Goal: Task Accomplishment & Management: Manage account settings

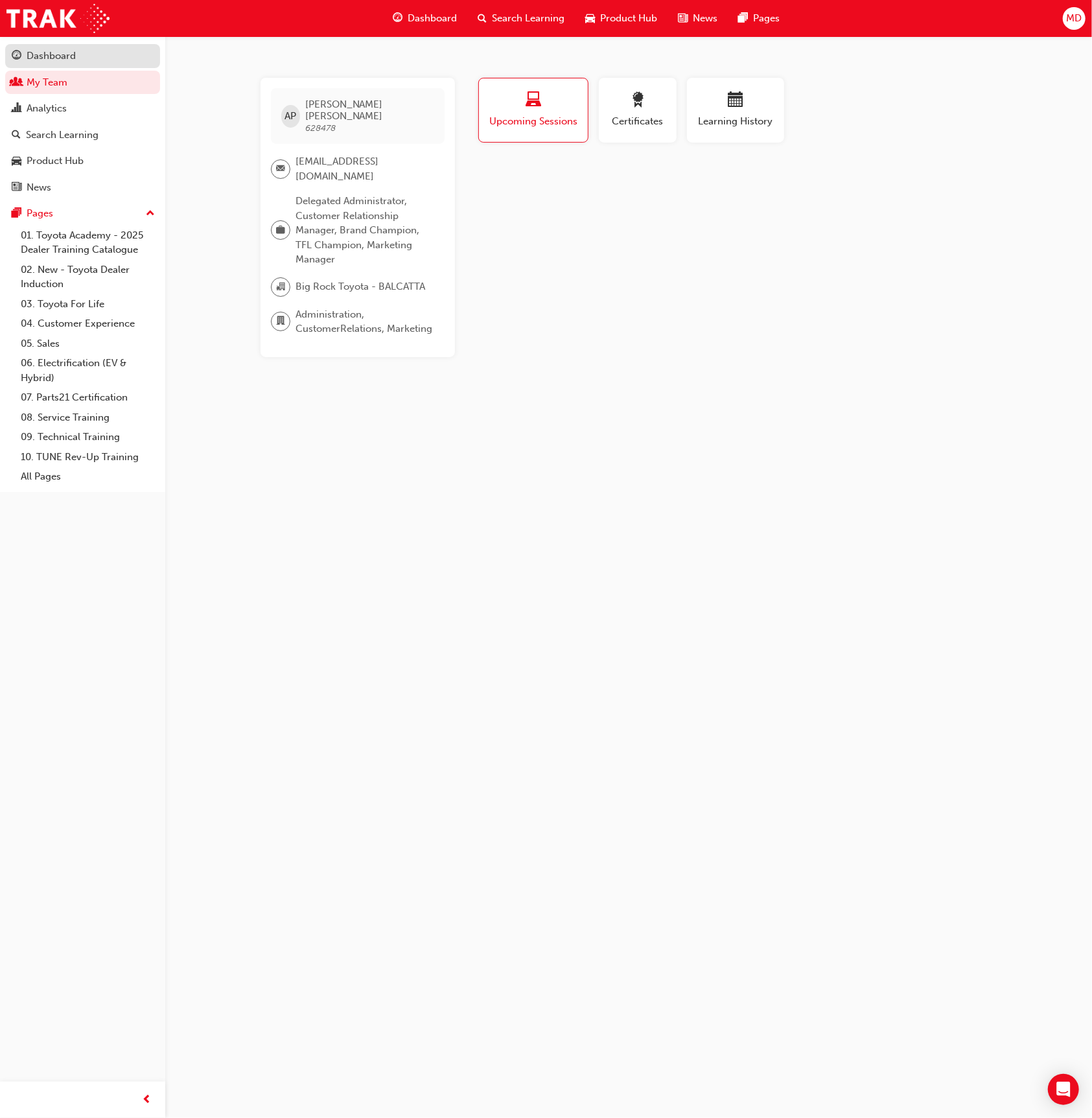
click at [76, 57] on div "Dashboard" at bounding box center [83, 56] width 142 height 17
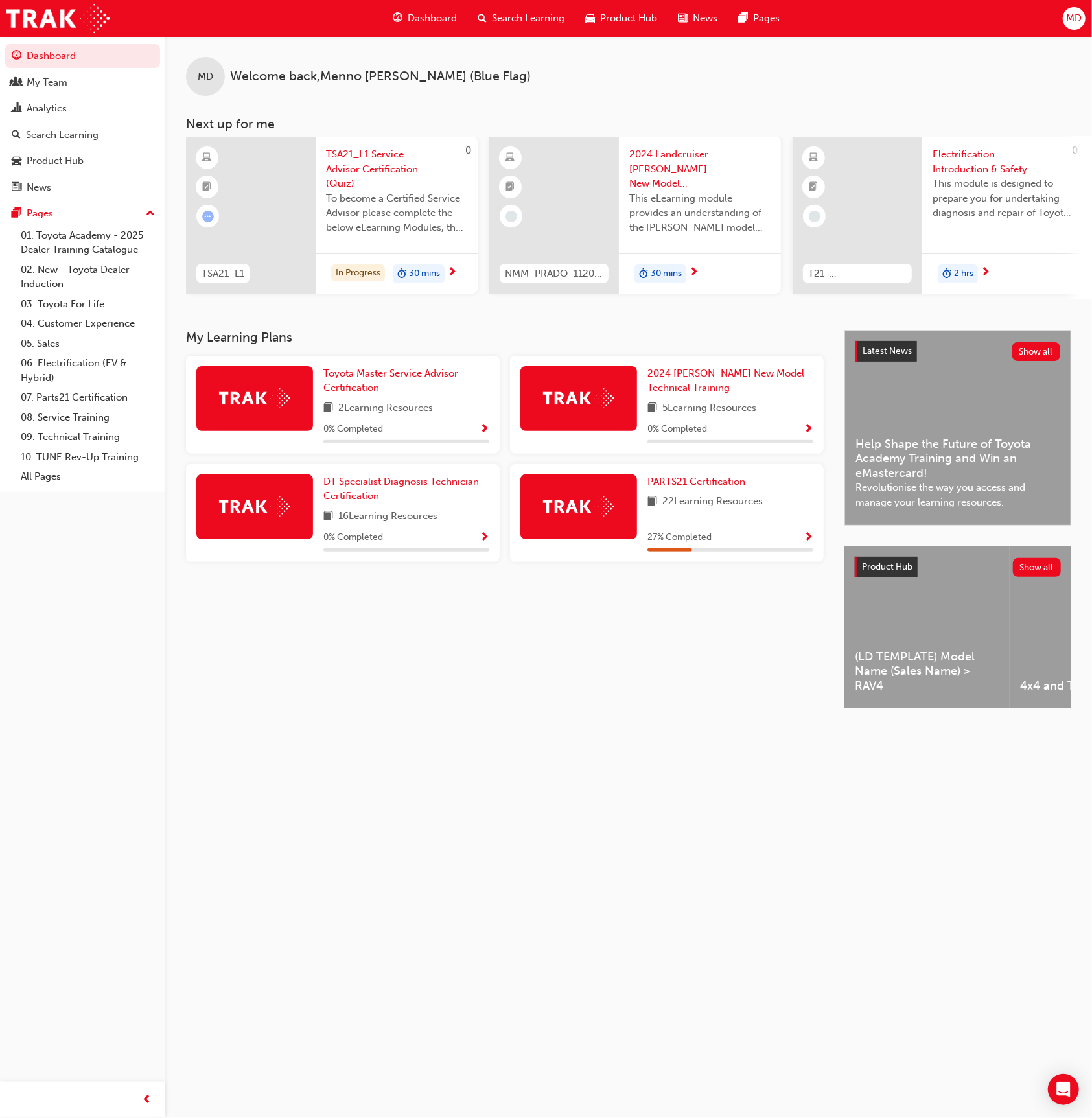
click at [1067, 20] on span "MD" at bounding box center [1074, 18] width 16 height 15
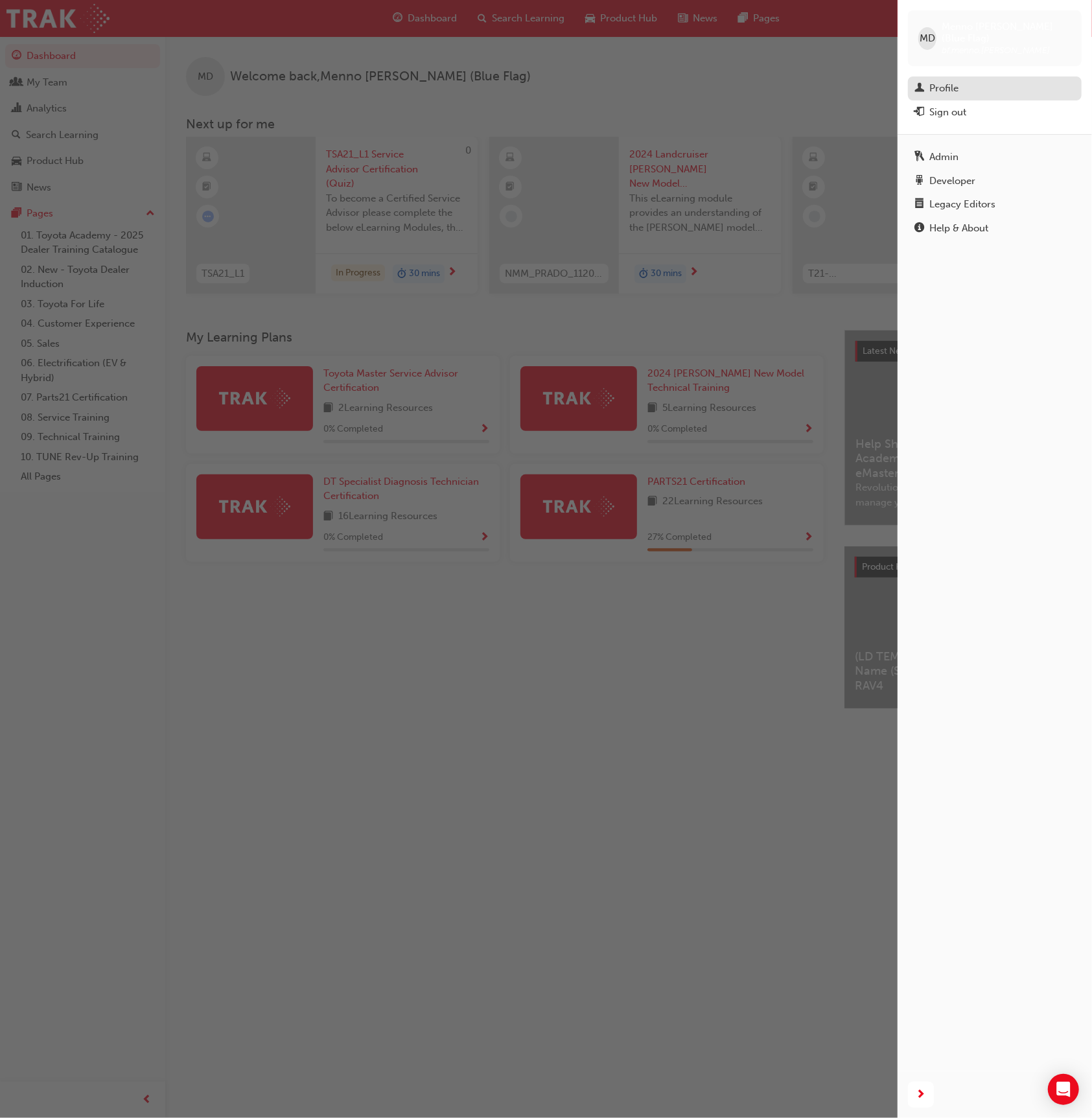
click at [952, 81] on div "Profile" at bounding box center [944, 88] width 29 height 15
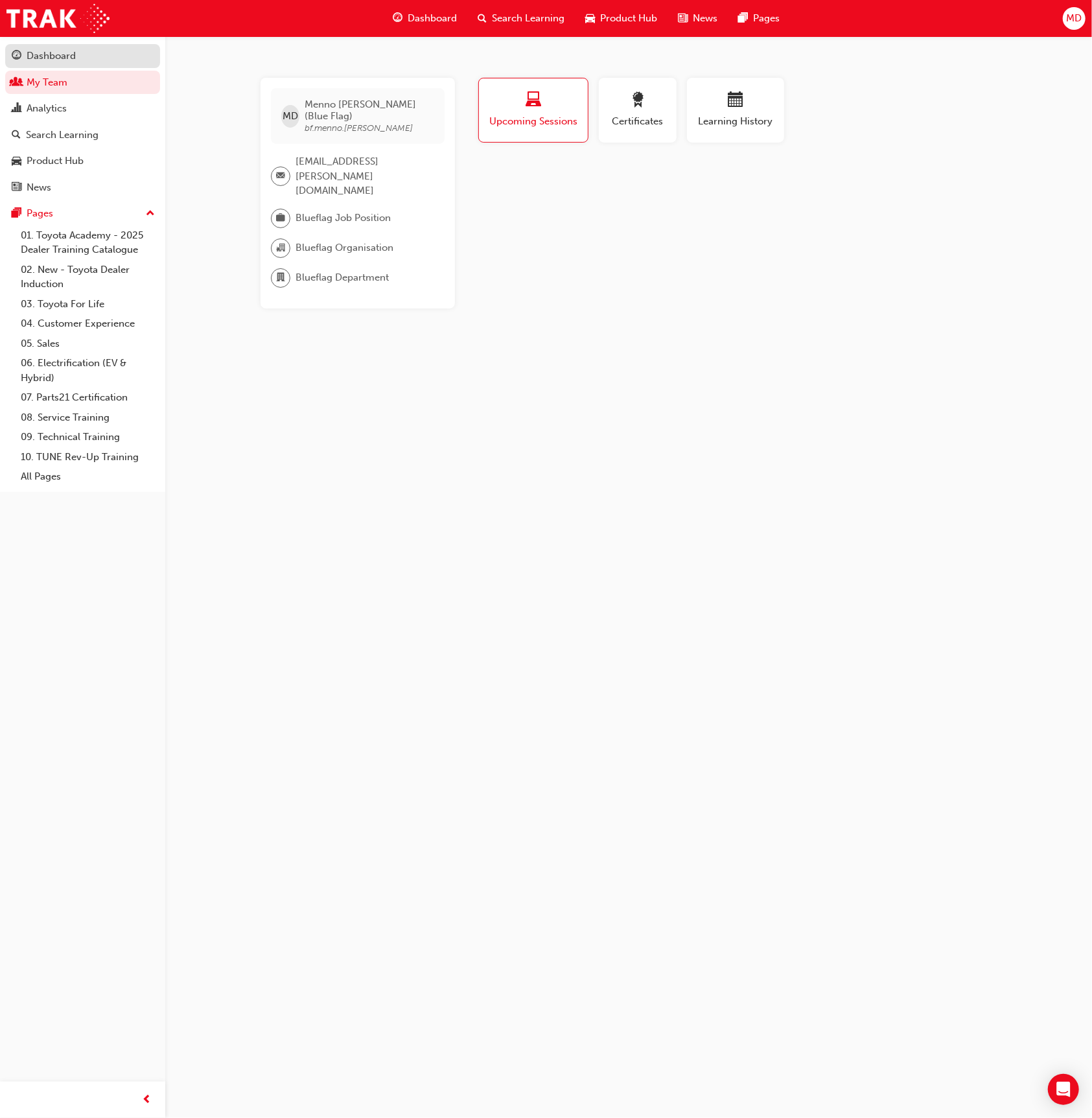
click at [34, 61] on div "Dashboard" at bounding box center [51, 56] width 49 height 15
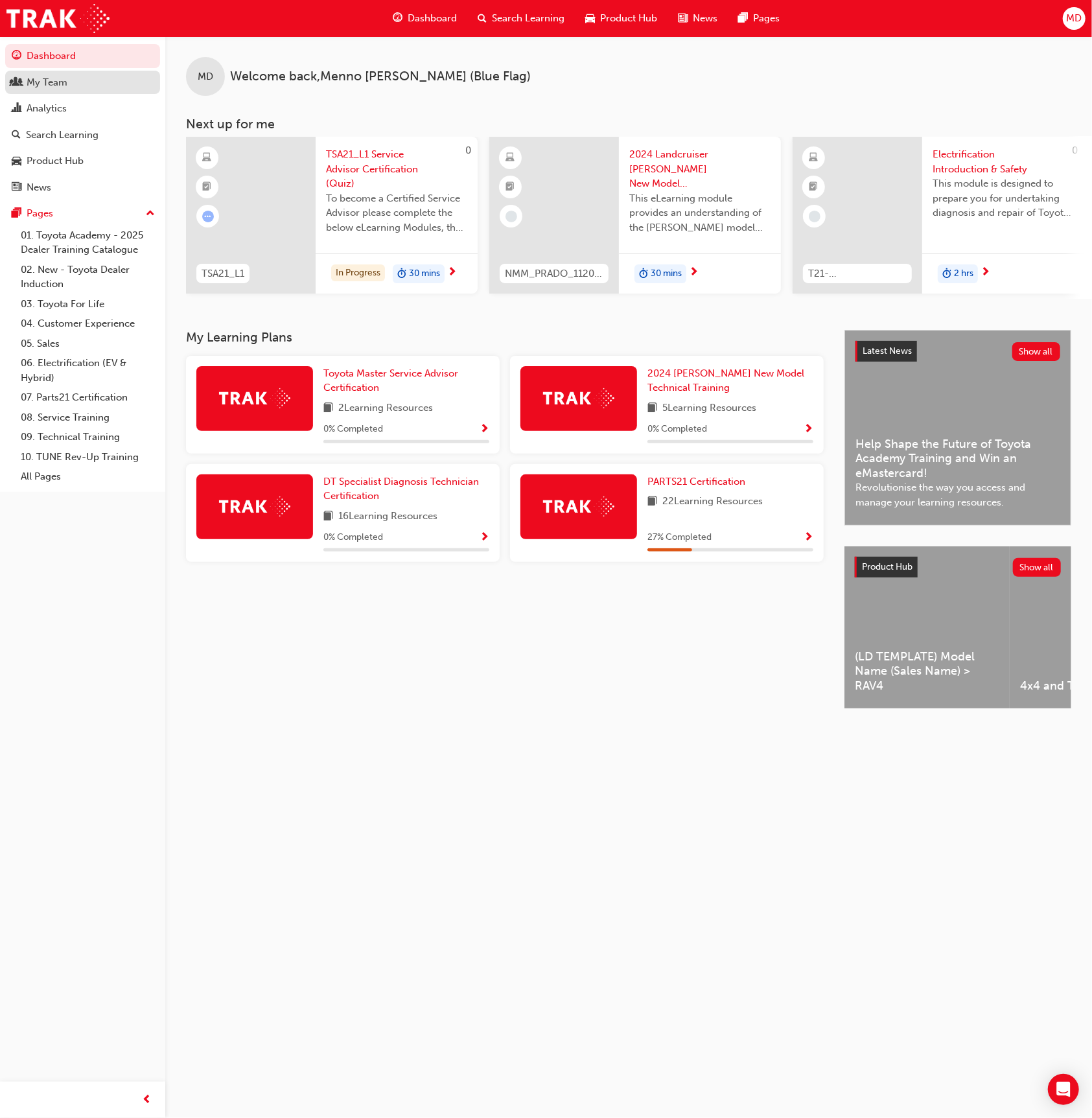
click at [65, 77] on div "My Team" at bounding box center [47, 82] width 41 height 15
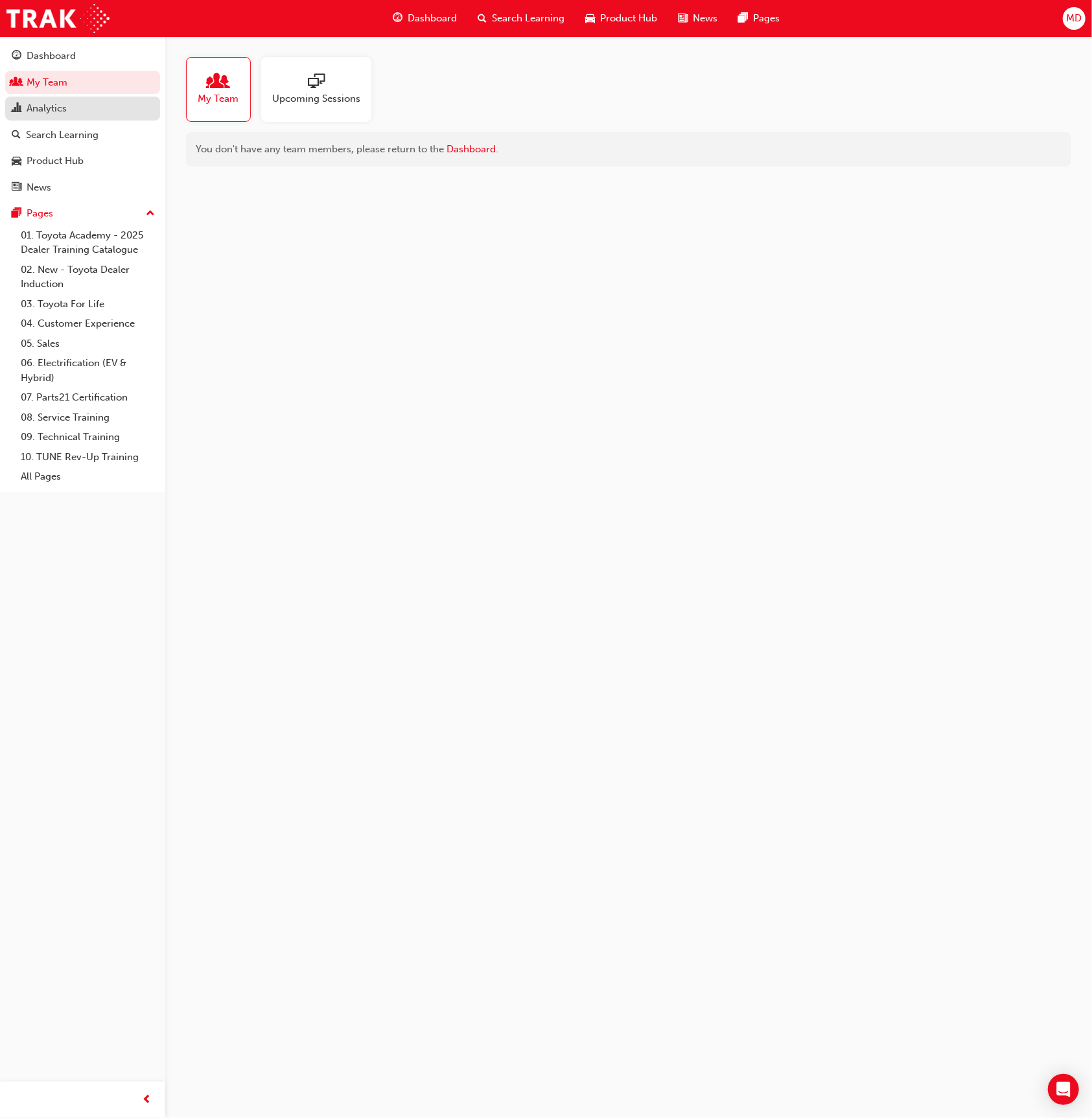
click at [64, 112] on div "Analytics" at bounding box center [47, 108] width 40 height 15
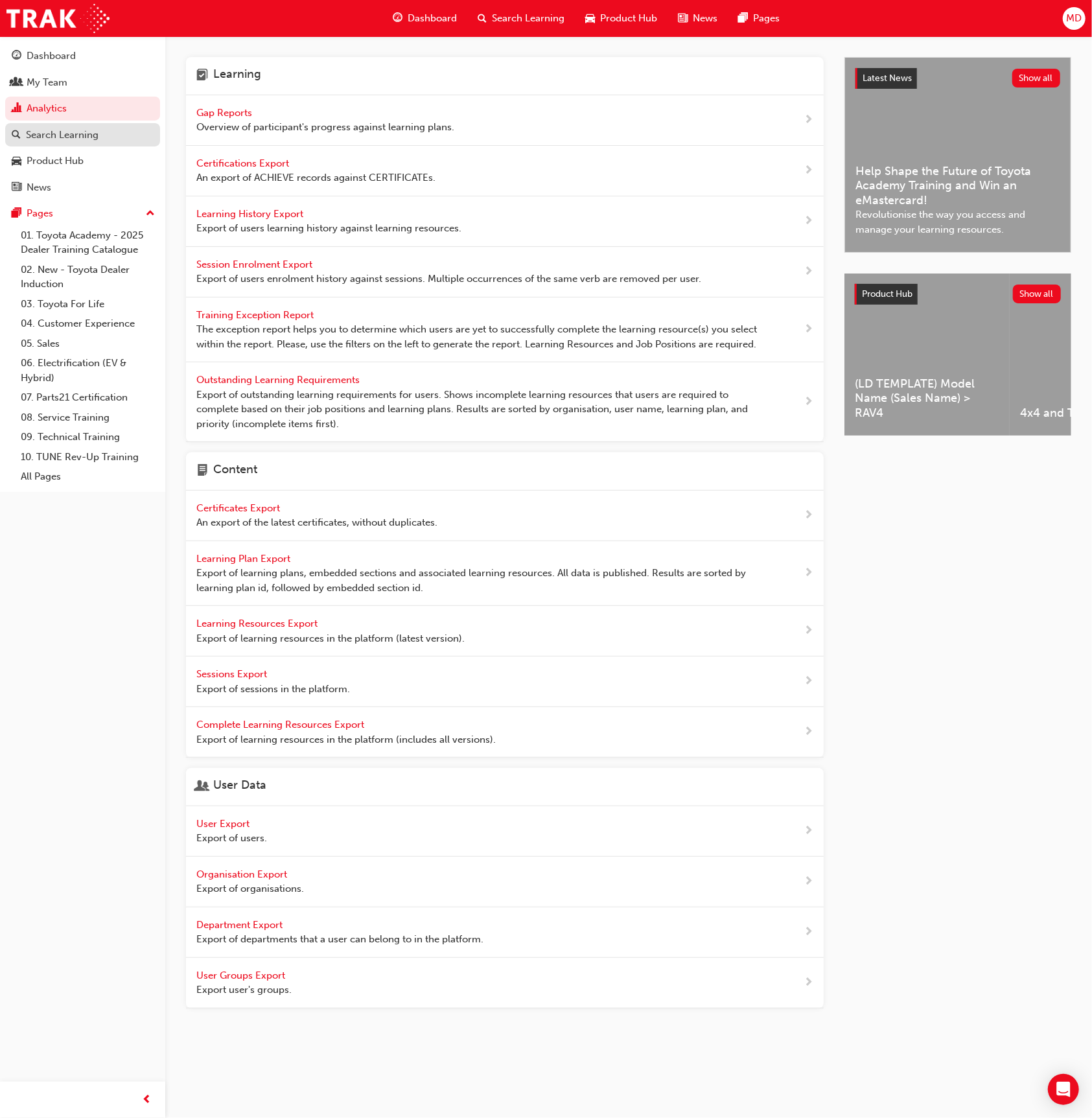
click at [62, 136] on div "Search Learning" at bounding box center [62, 135] width 73 height 15
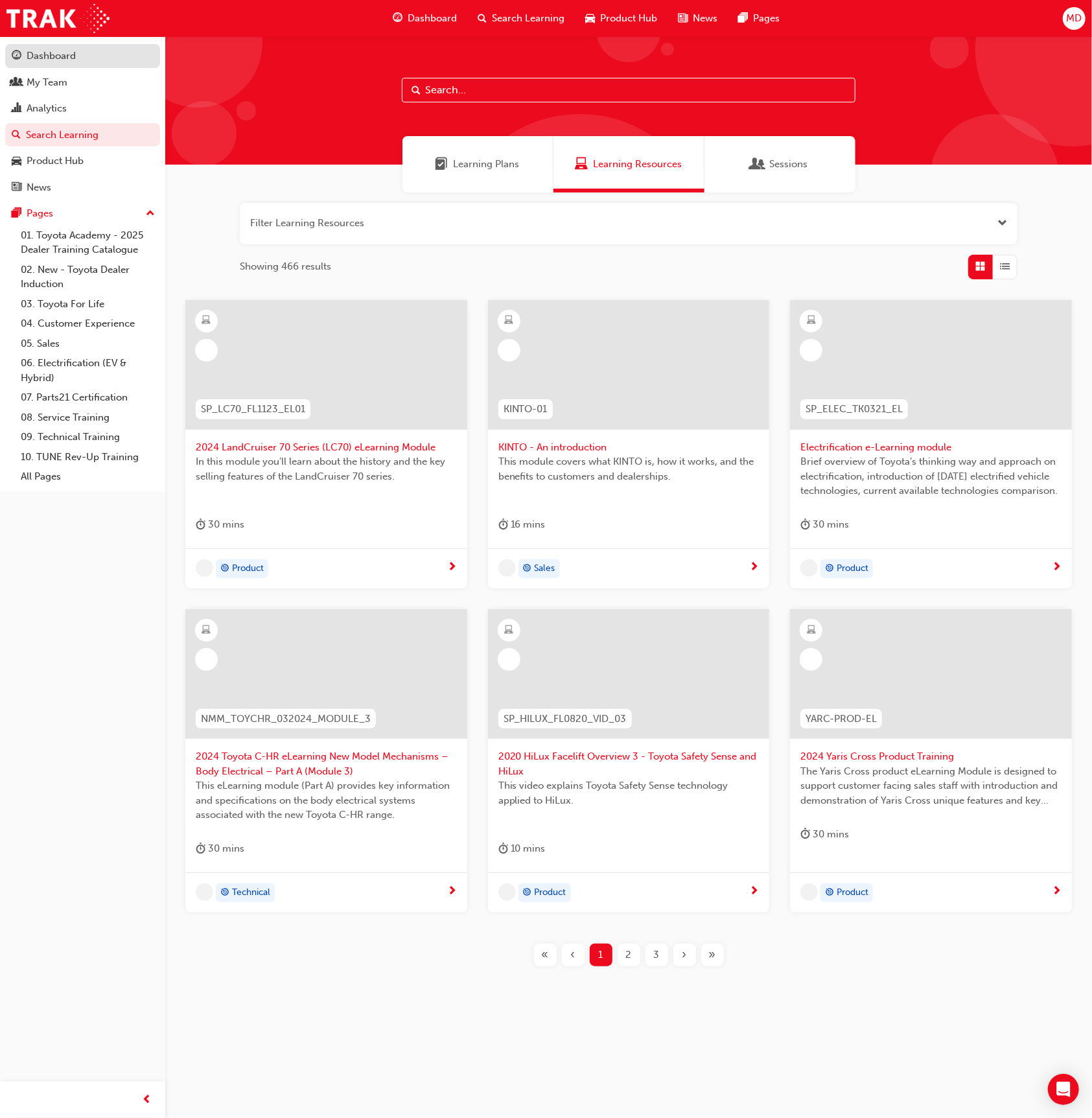
click at [58, 65] on link "Dashboard" at bounding box center [83, 56] width 155 height 24
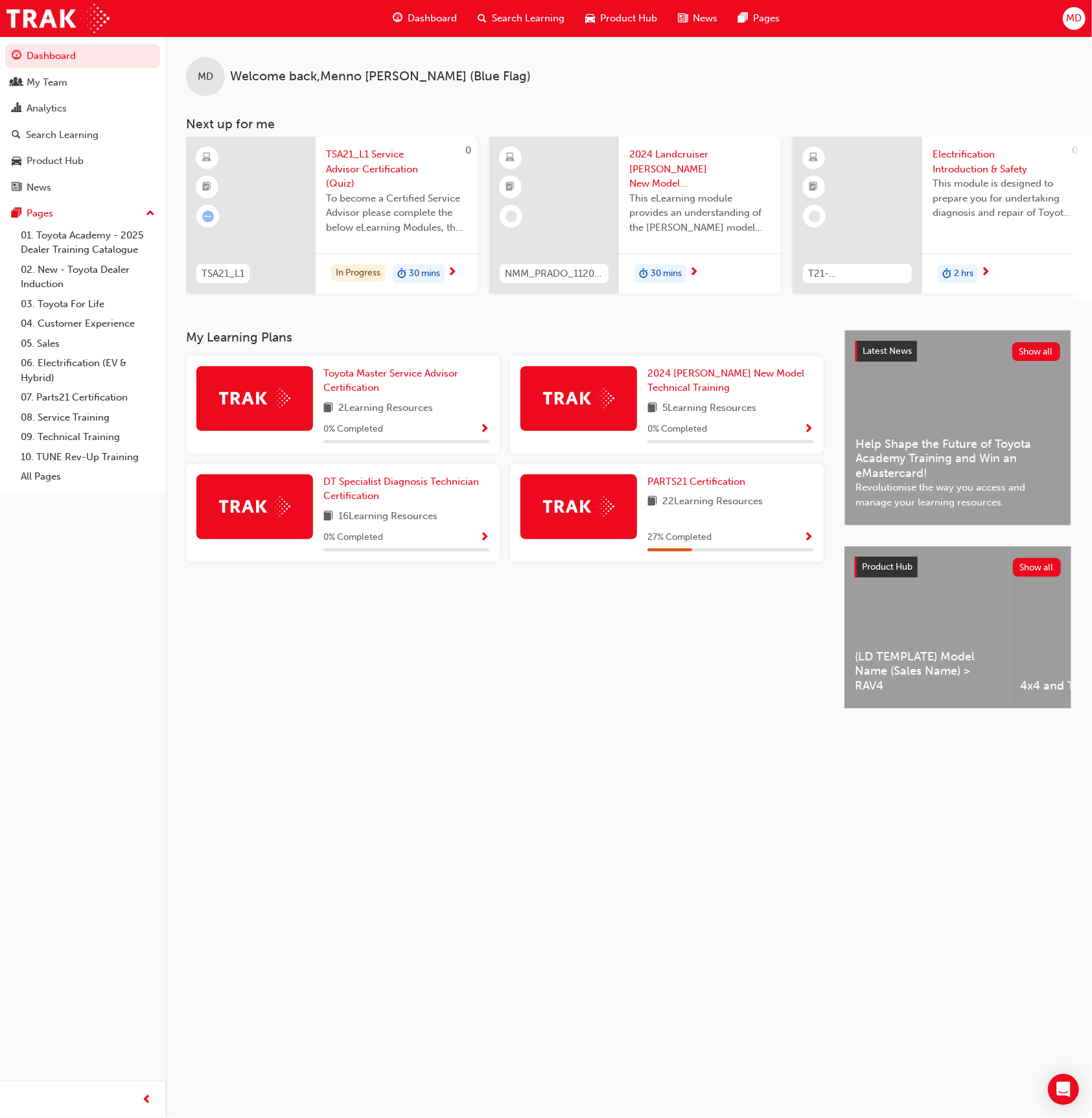
click at [1068, 20] on span "MD" at bounding box center [1074, 18] width 16 height 15
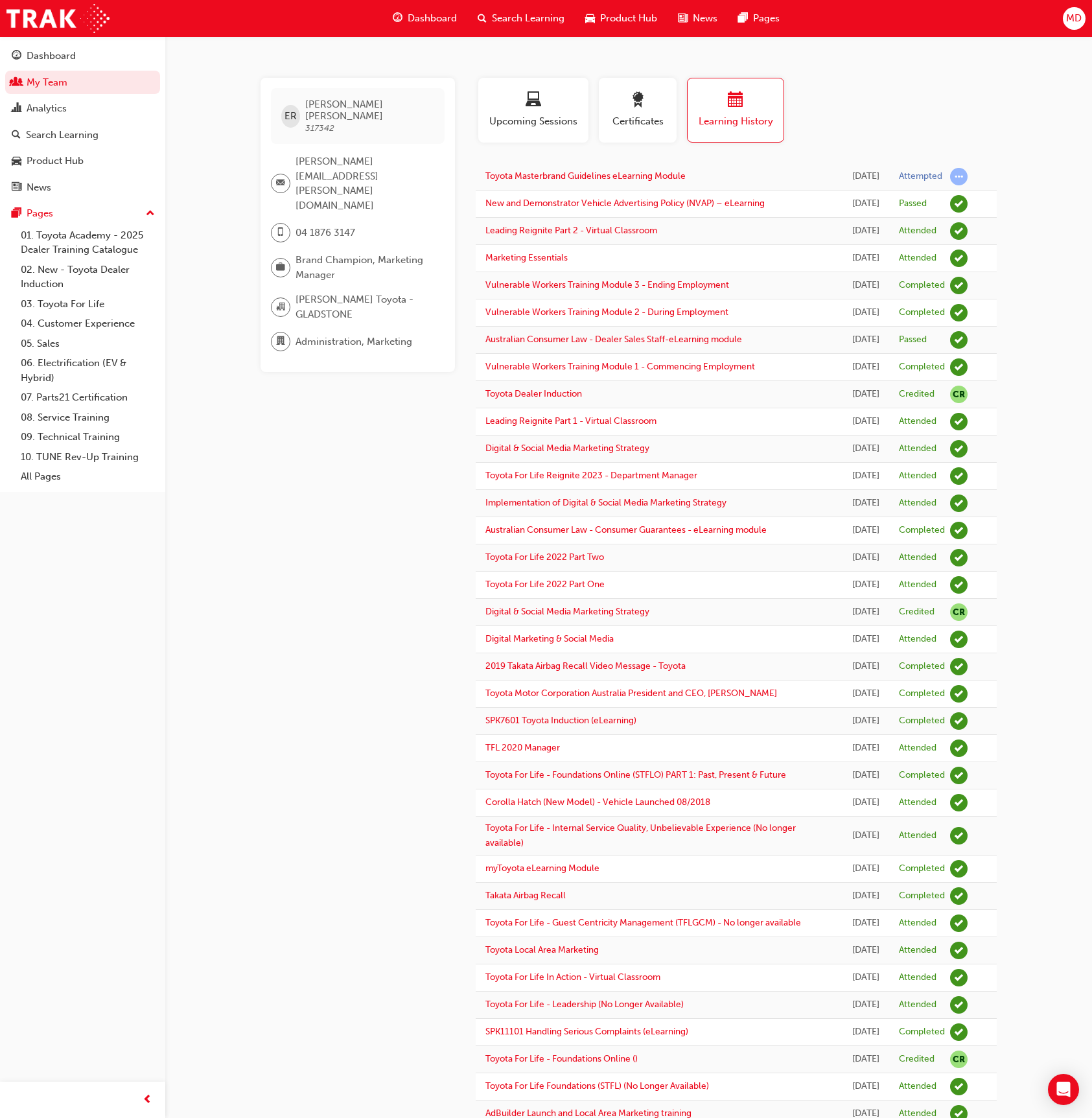
scroll to position [2, 0]
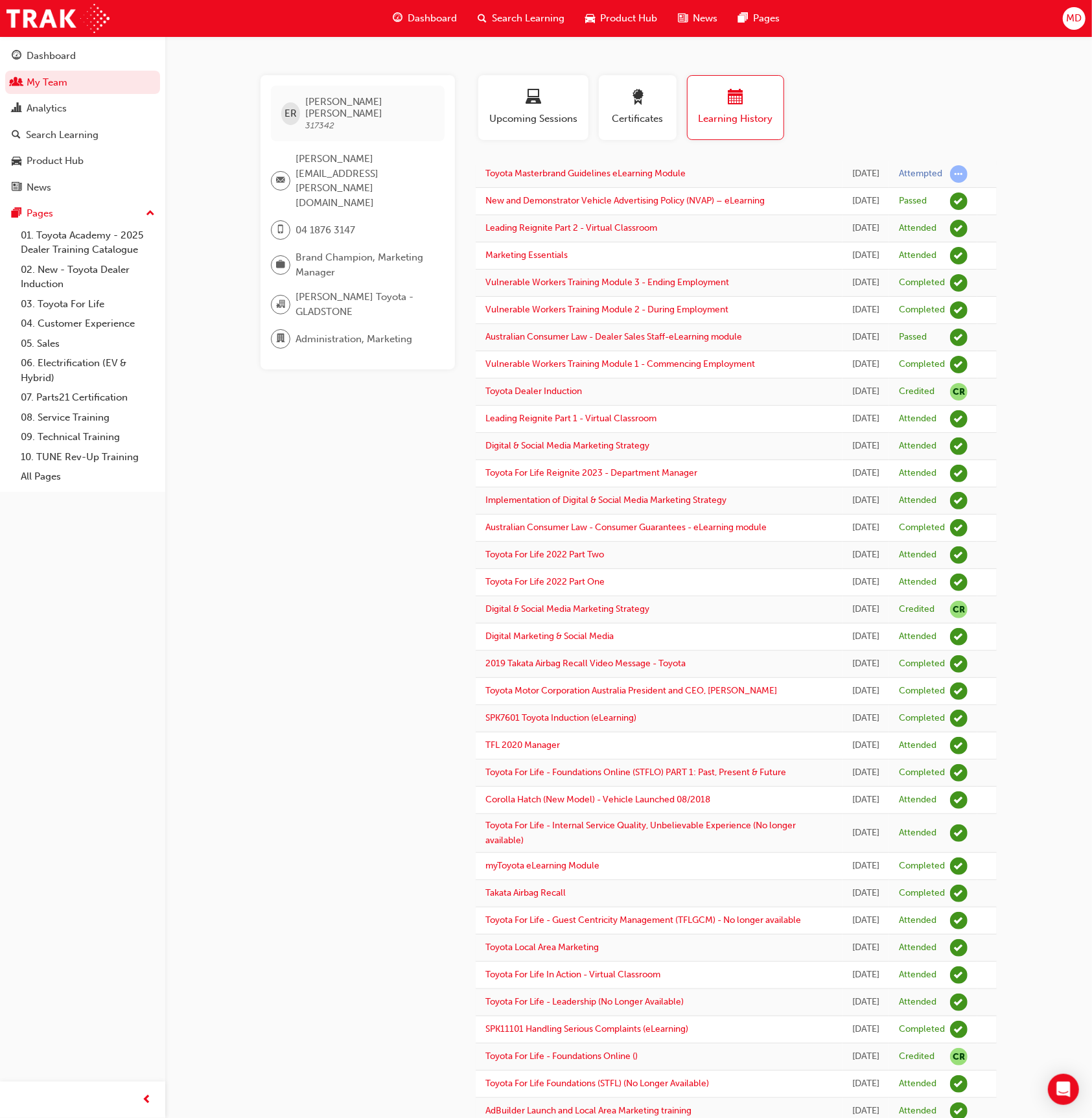
click at [387, 14] on div "Dashboard" at bounding box center [425, 19] width 85 height 27
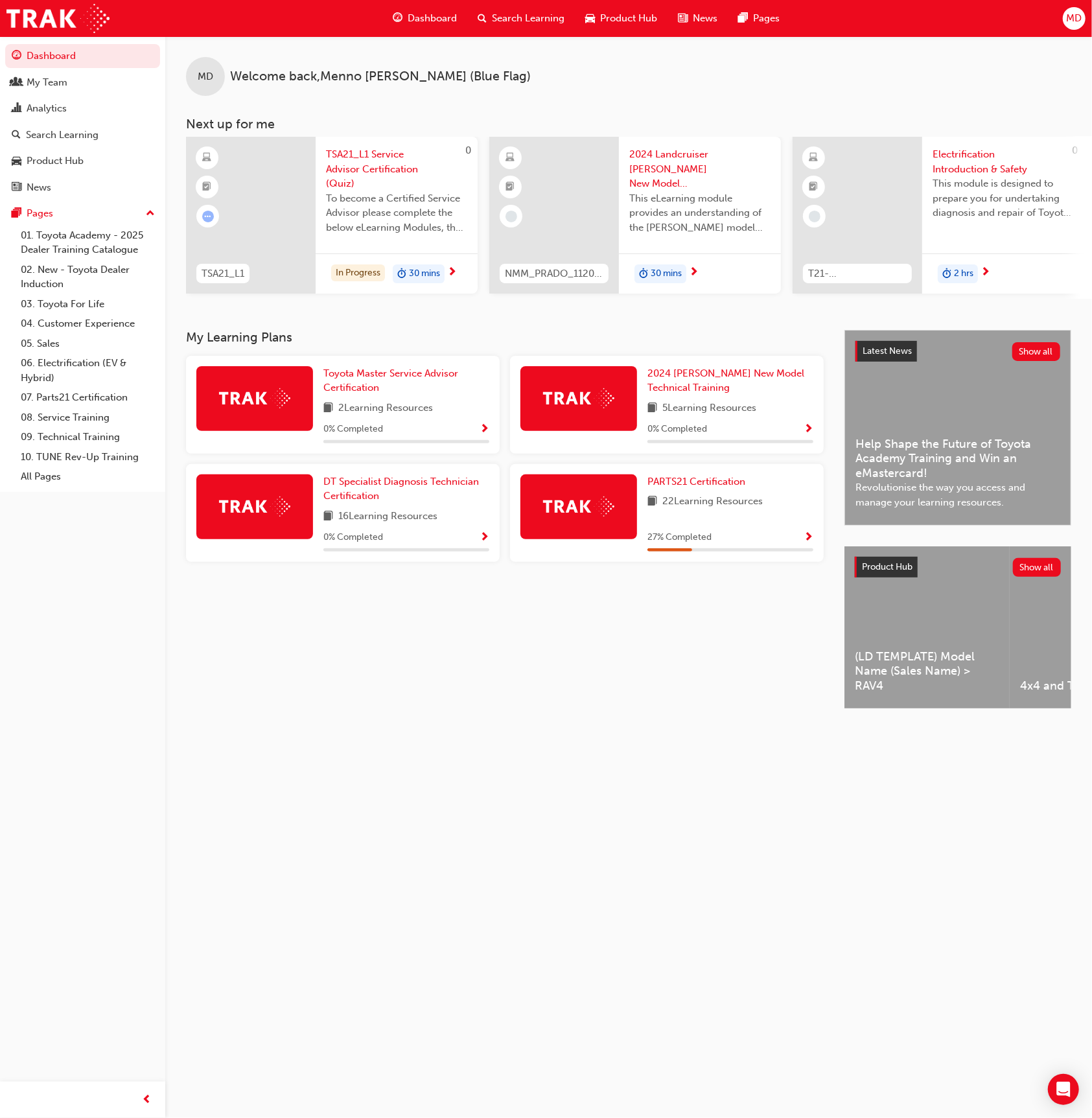
click at [202, 77] on span "MD" at bounding box center [206, 77] width 16 height 15
click at [1075, 20] on span "MD" at bounding box center [1074, 18] width 16 height 15
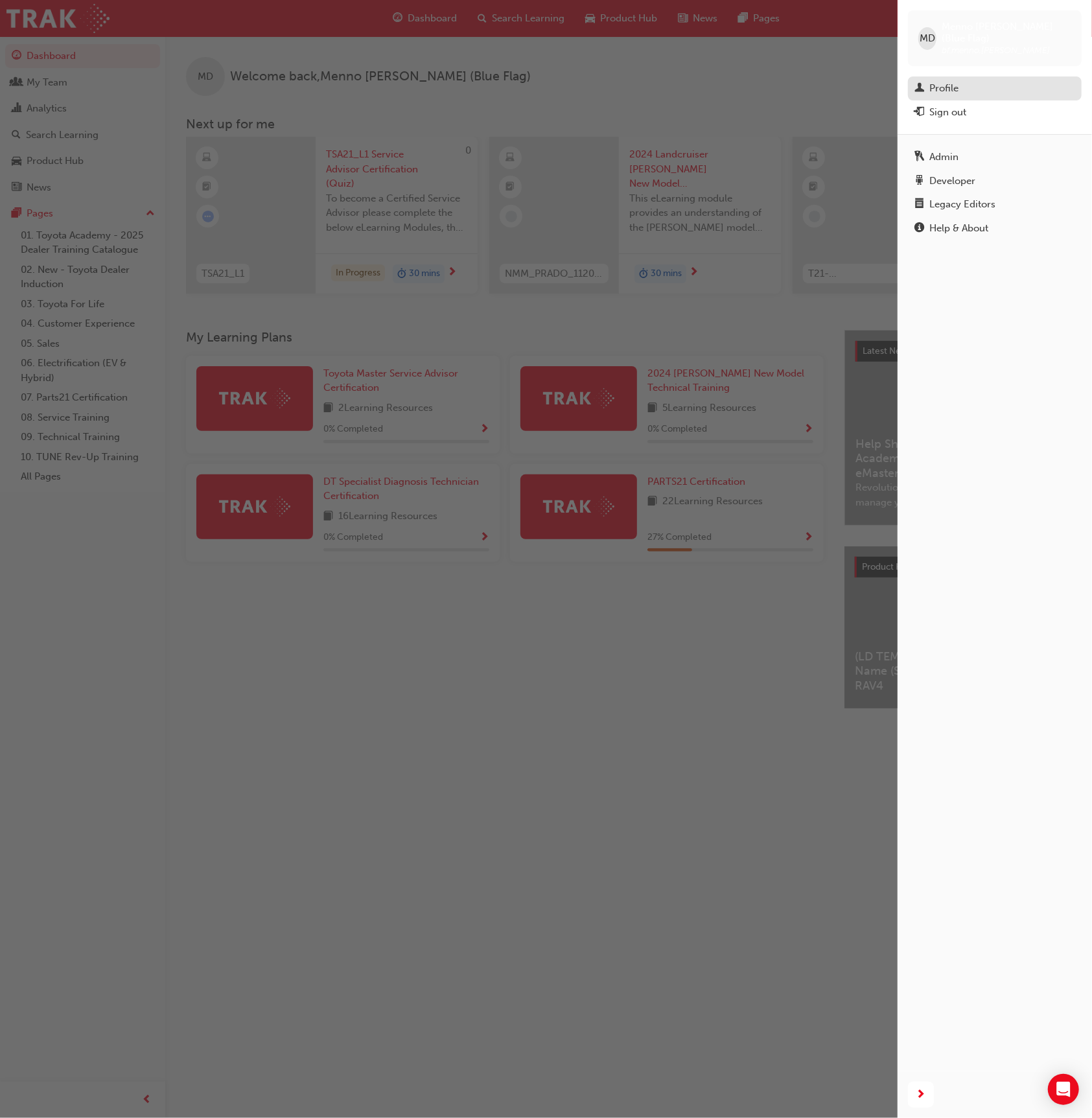
click at [944, 81] on div "Profile" at bounding box center [944, 88] width 29 height 15
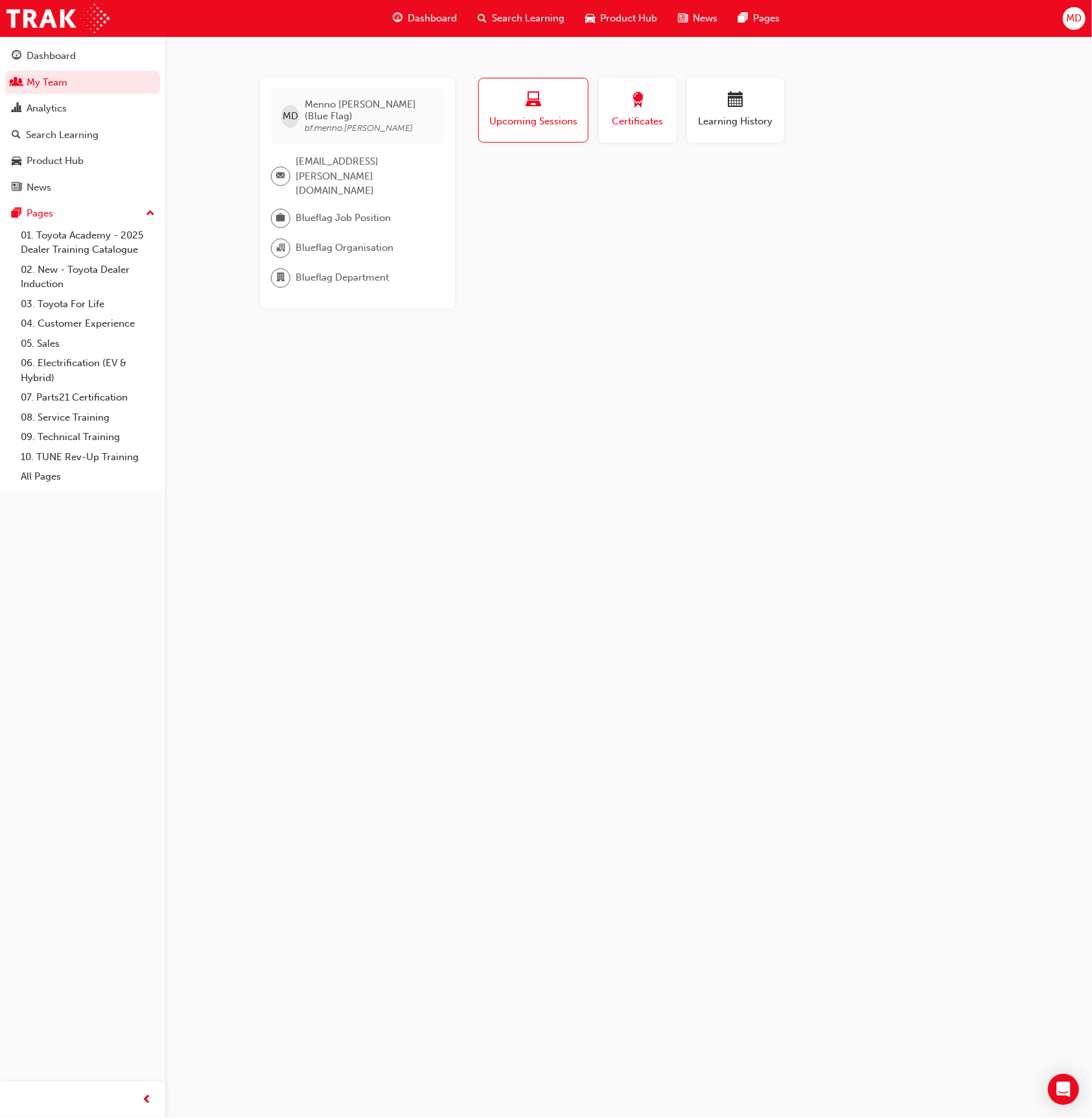
click at [634, 95] on span "award-icon" at bounding box center [638, 101] width 16 height 17
click at [651, 123] on span "Certificates" at bounding box center [638, 122] width 58 height 15
drag, startPoint x: 379, startPoint y: 101, endPoint x: 397, endPoint y: 102, distance: 18.0
click at [381, 100] on div "ER Erin Robertson 317342" at bounding box center [357, 116] width 174 height 56
drag, startPoint x: 369, startPoint y: 103, endPoint x: 310, endPoint y: 103, distance: 59.0
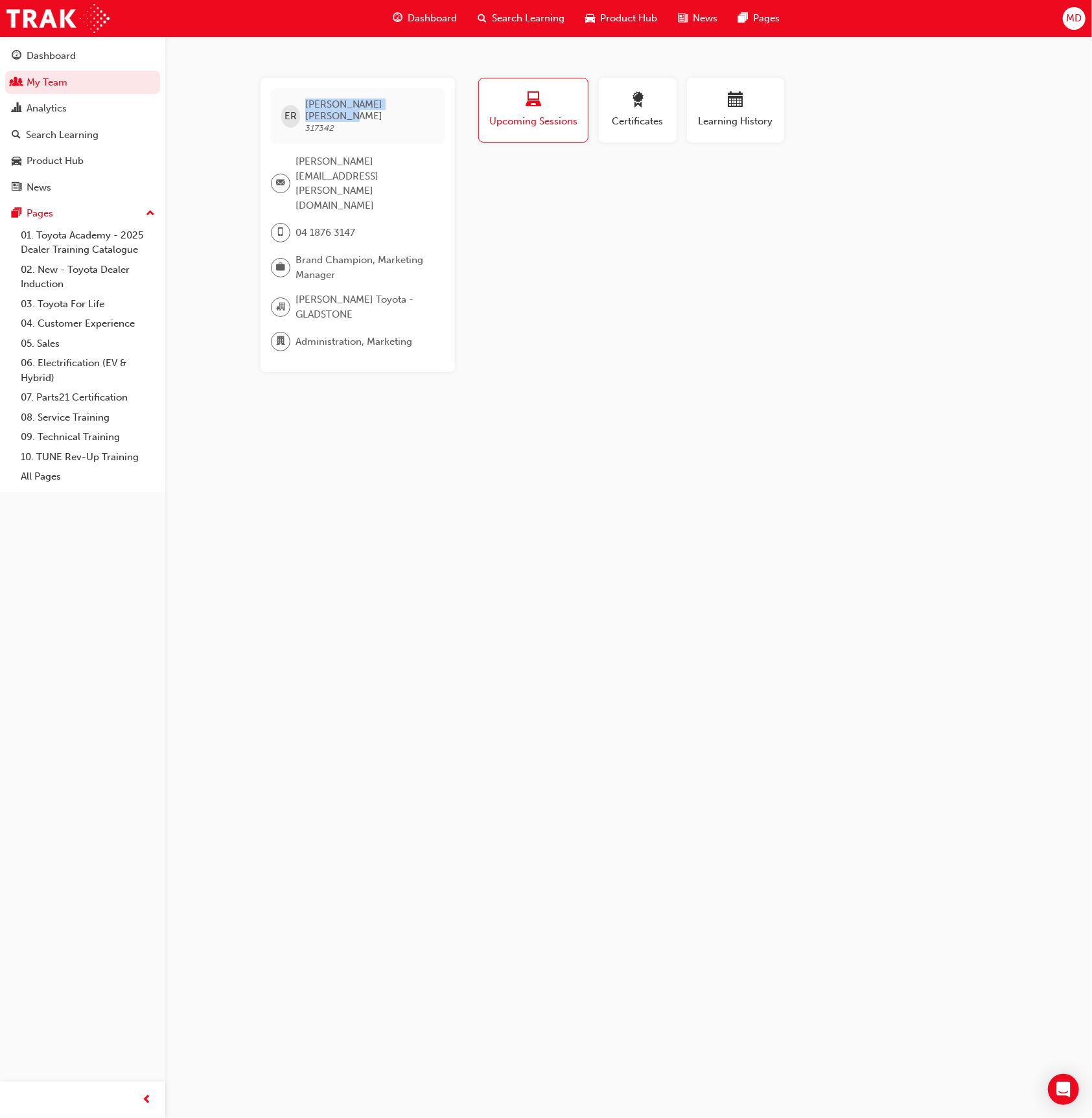
click at [310, 103] on div "ER Erin Robertson 317342" at bounding box center [357, 116] width 174 height 56
copy span "Erin Robertson"
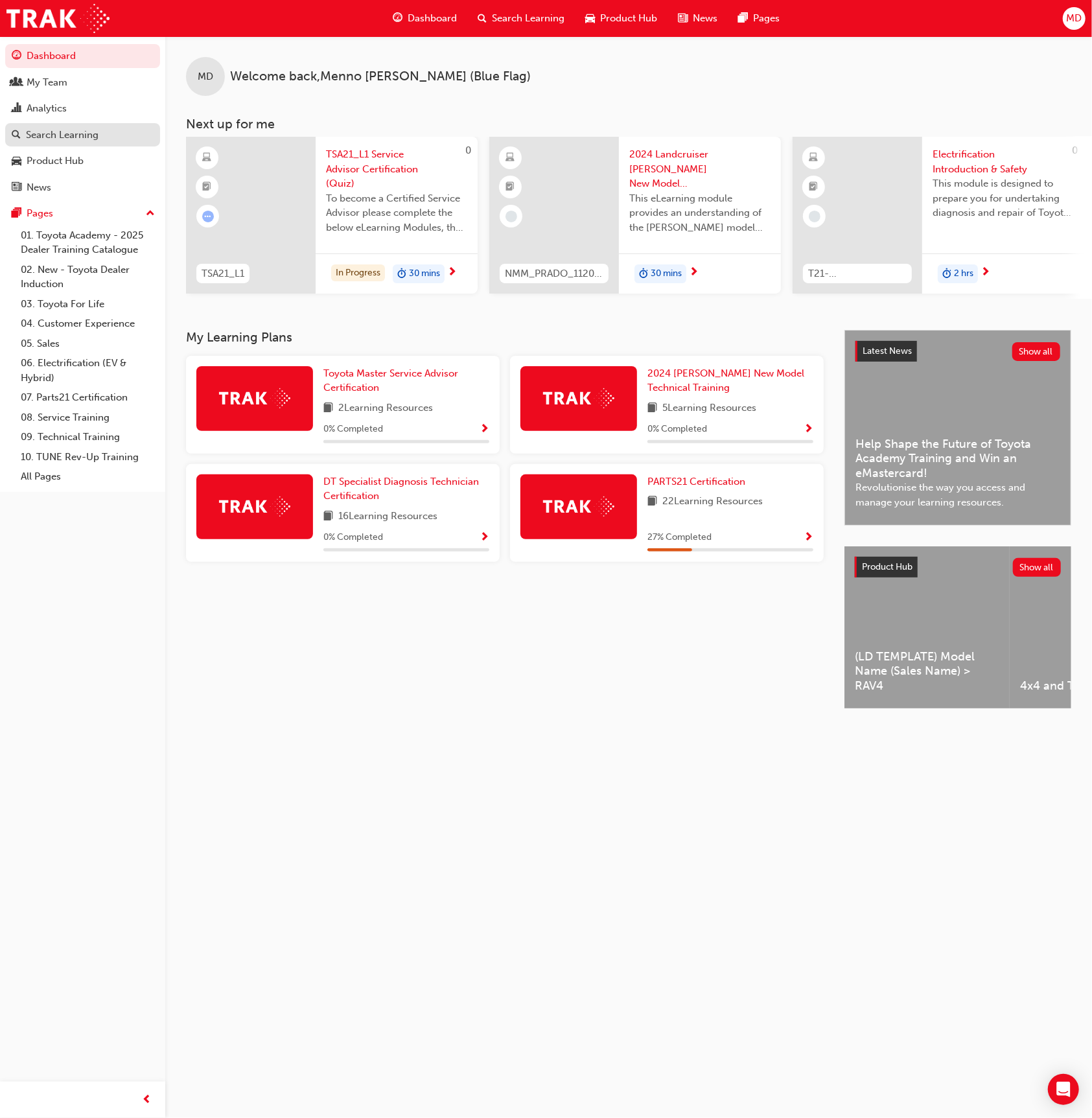
click at [84, 139] on div "Search Learning" at bounding box center [62, 135] width 73 height 15
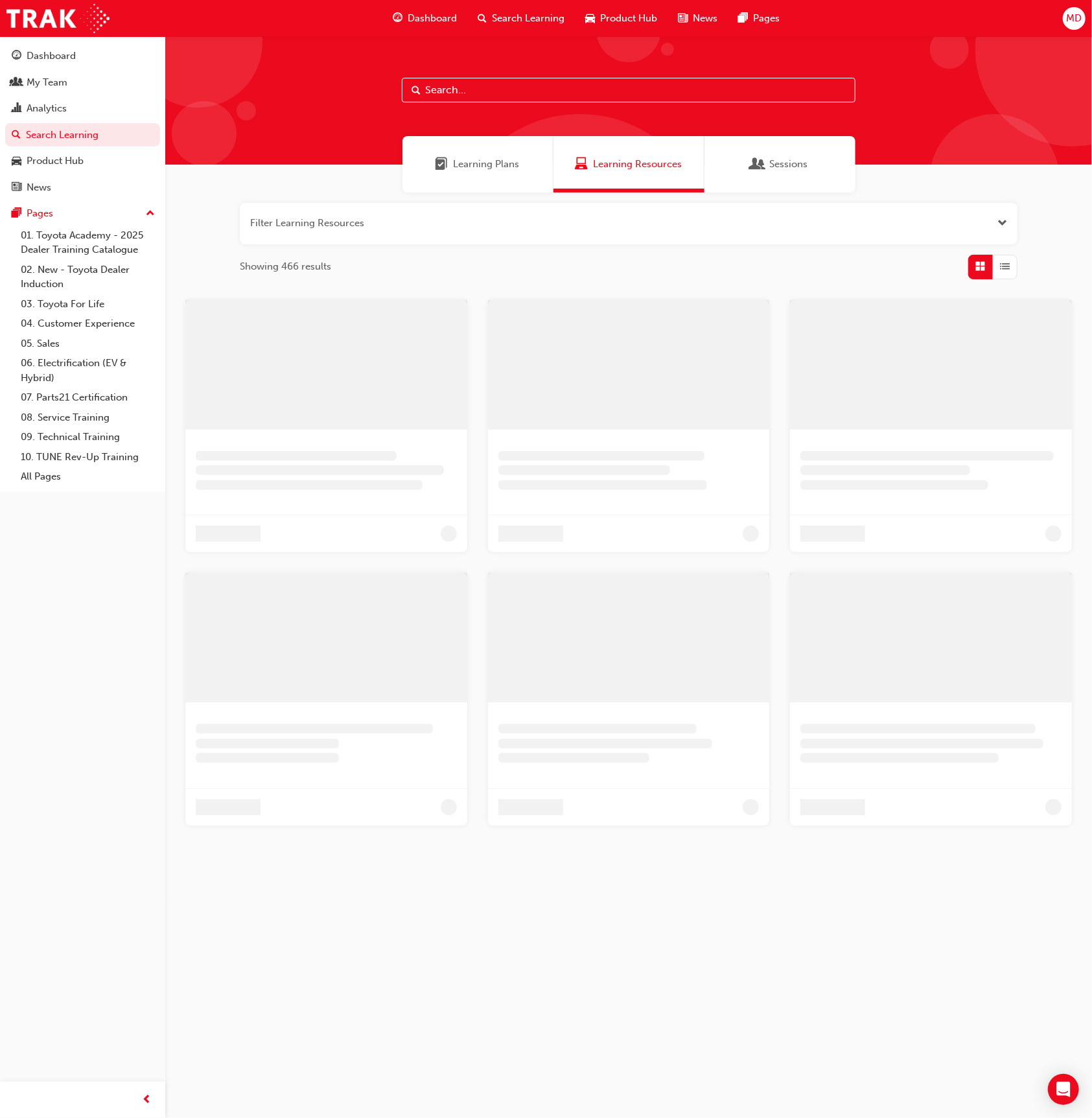
click at [541, 92] on input "text" at bounding box center [628, 90] width 454 height 24
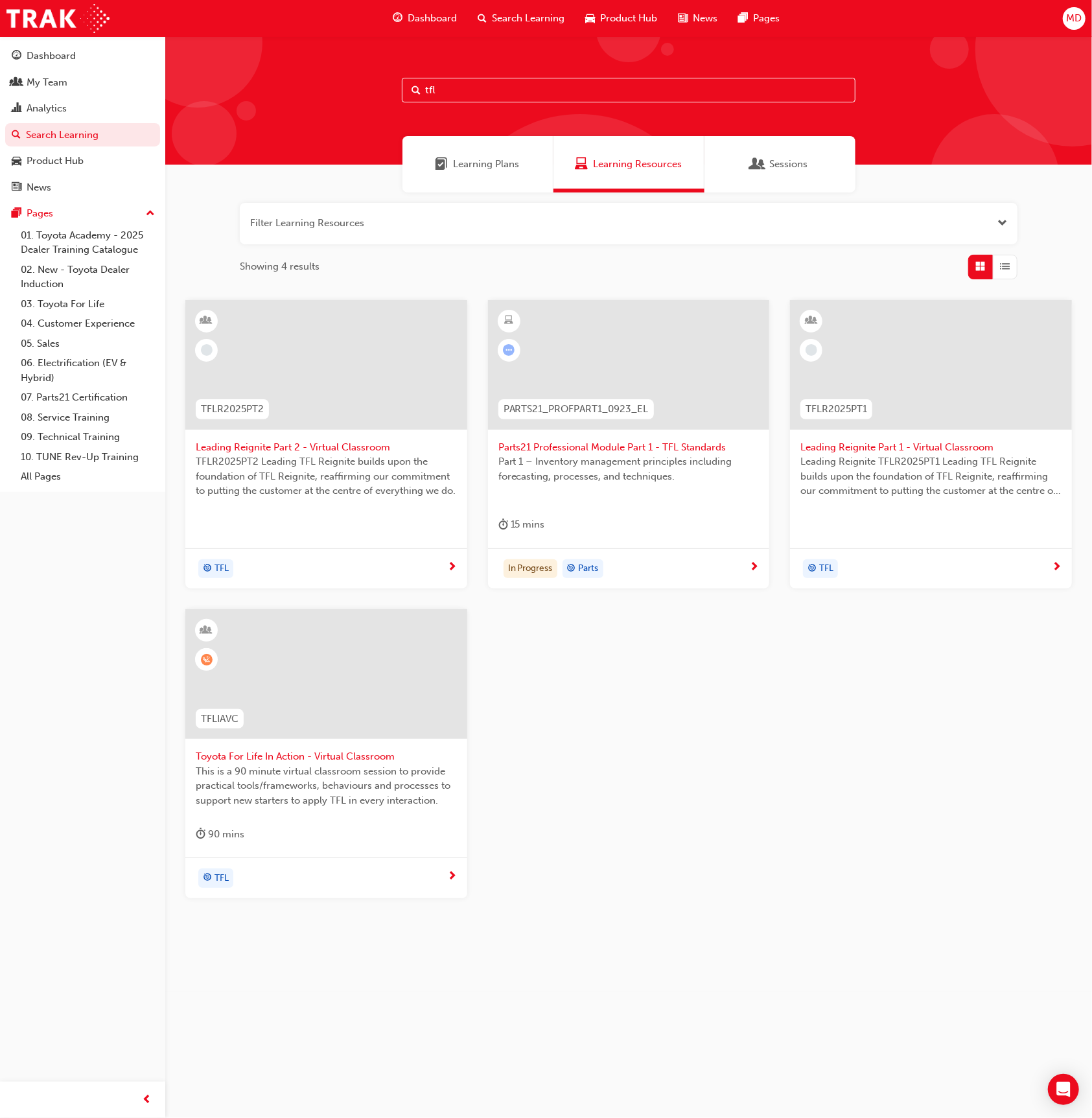
type input "tfl"
click at [423, 746] on div at bounding box center [326, 684] width 261 height 129
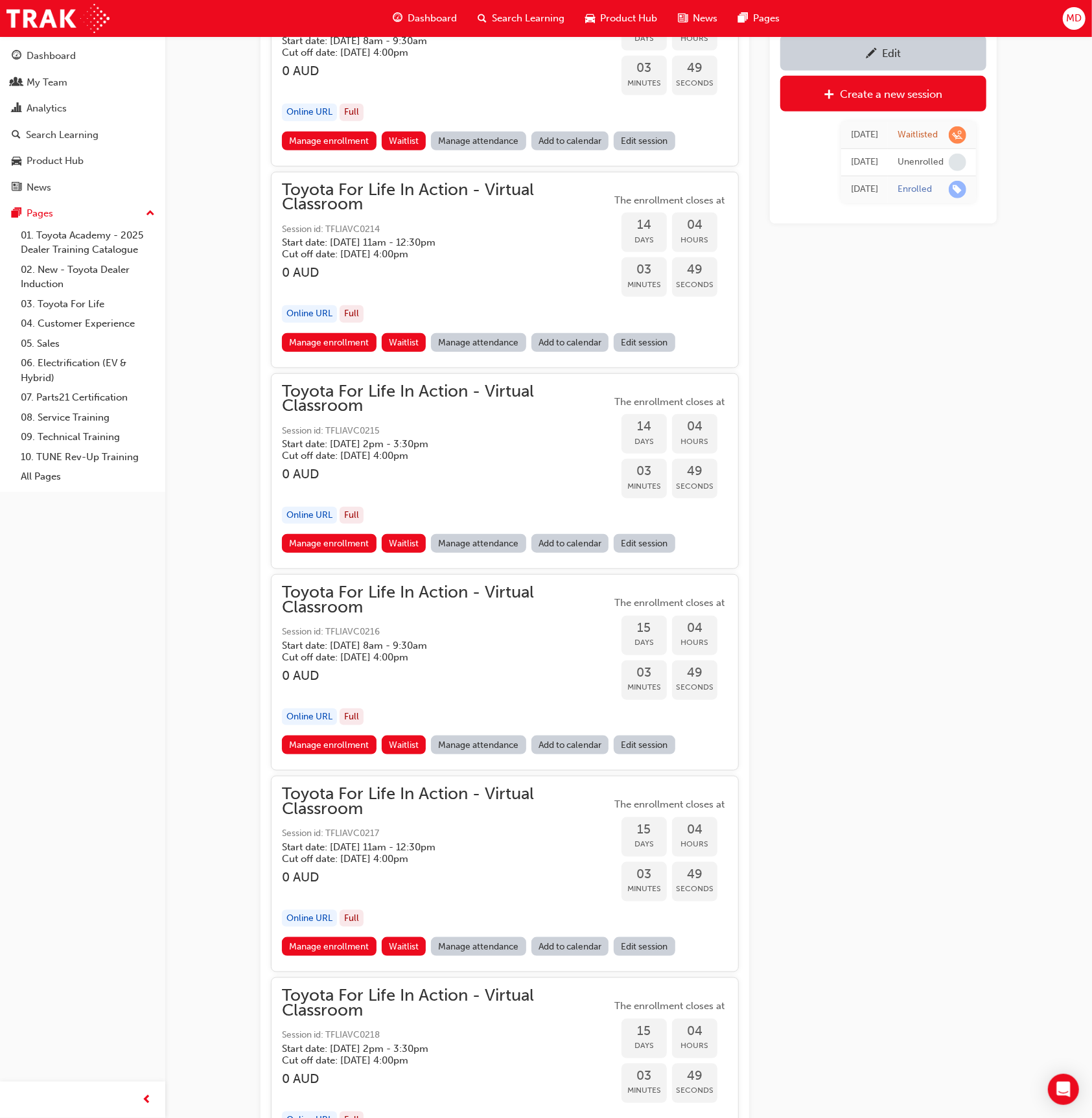
scroll to position [7231, 0]
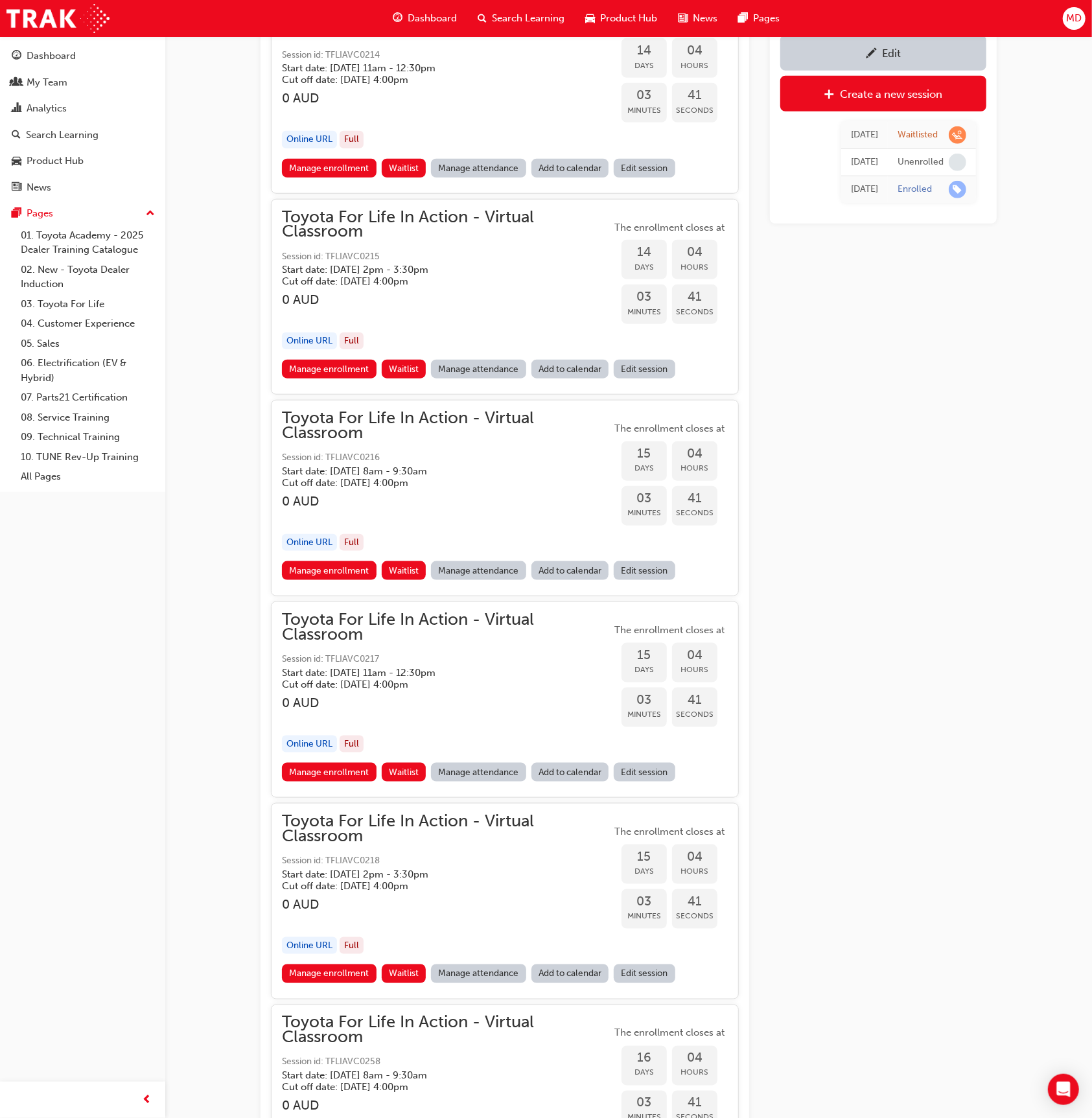
click at [478, 964] on link "Manage attendance" at bounding box center [478, 974] width 95 height 19
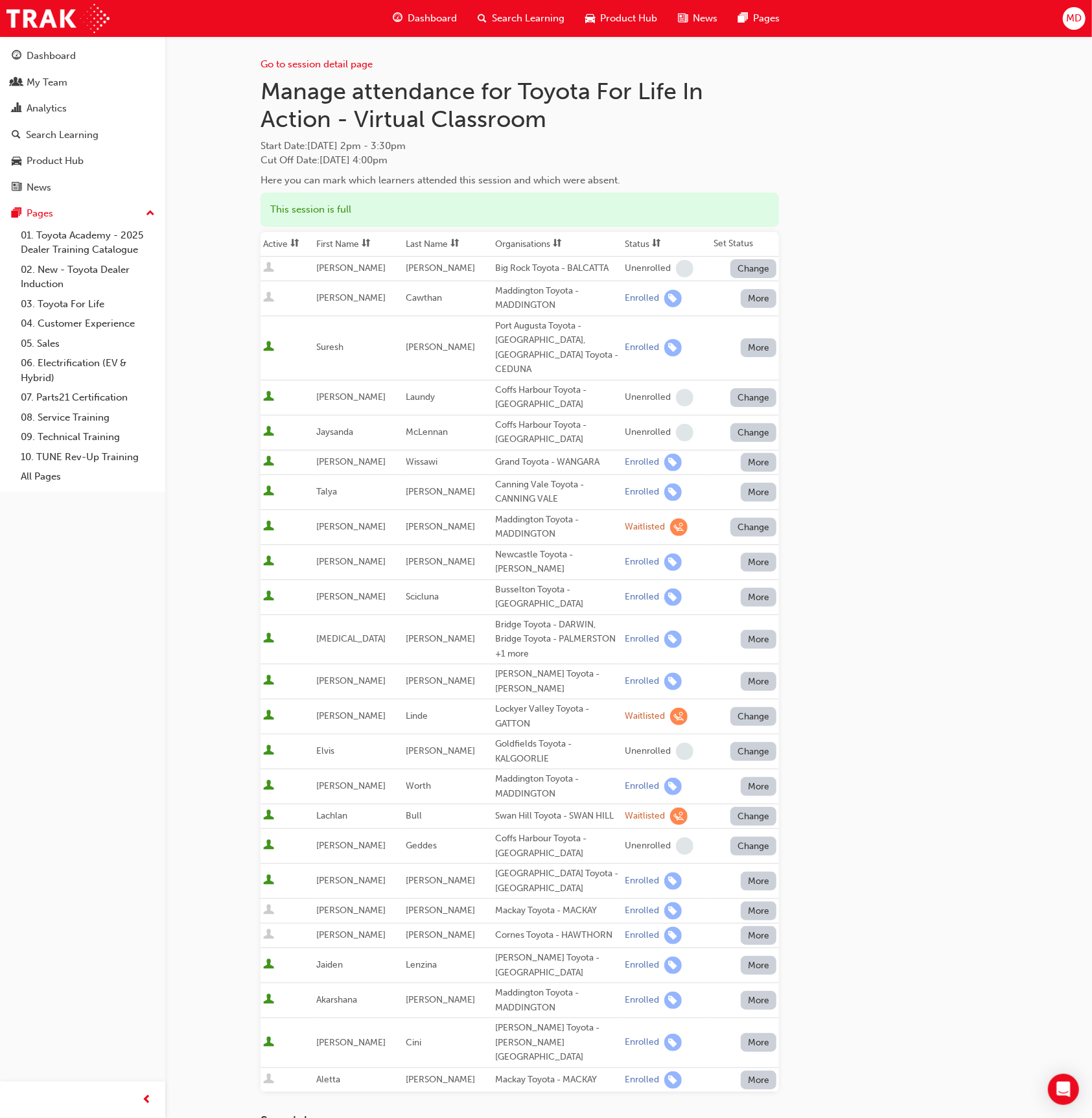
click at [743, 707] on button "Change" at bounding box center [754, 716] width 47 height 19
click at [750, 749] on div "Unenrolled" at bounding box center [744, 753] width 50 height 15
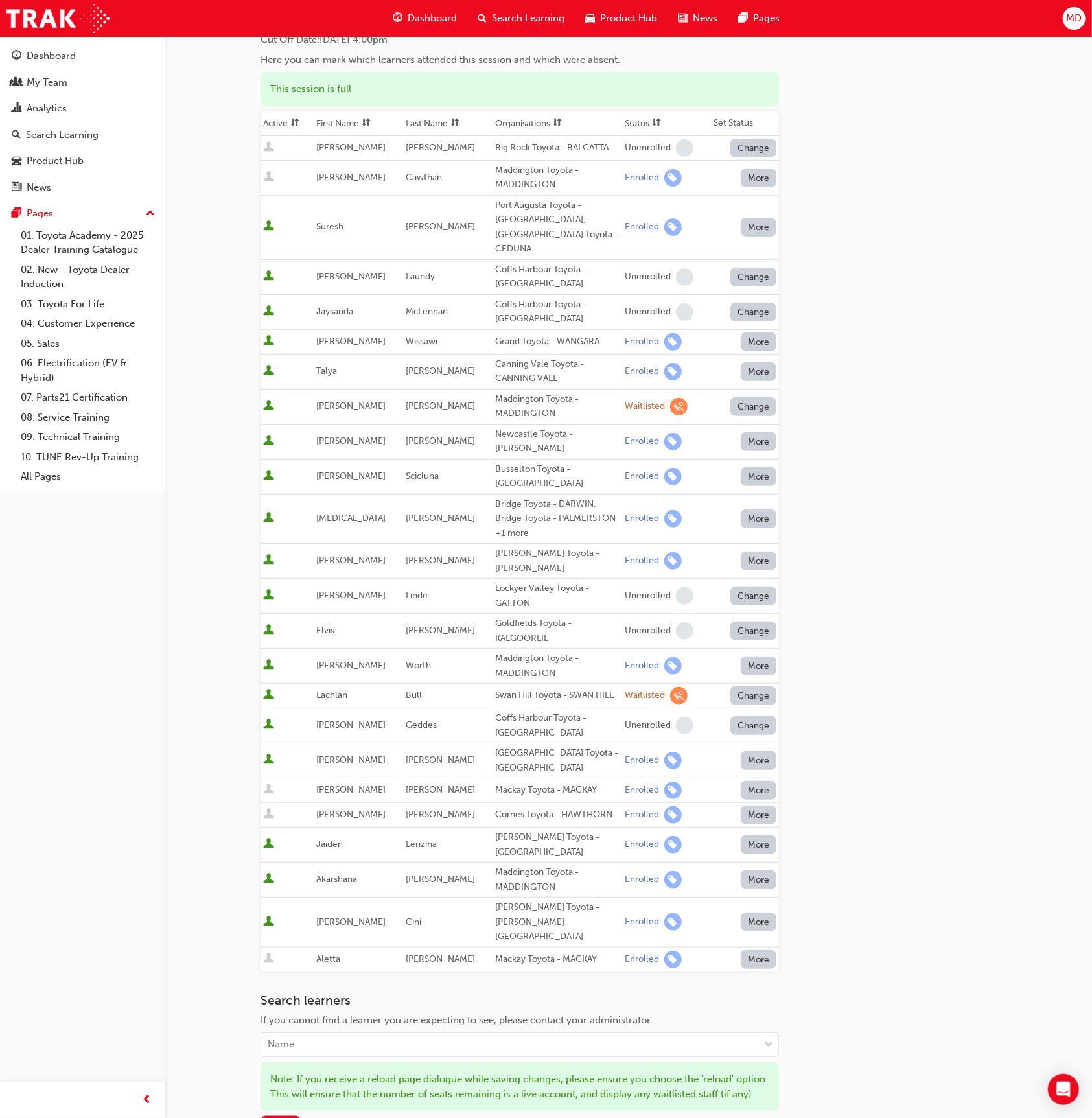
scroll to position [169, 0]
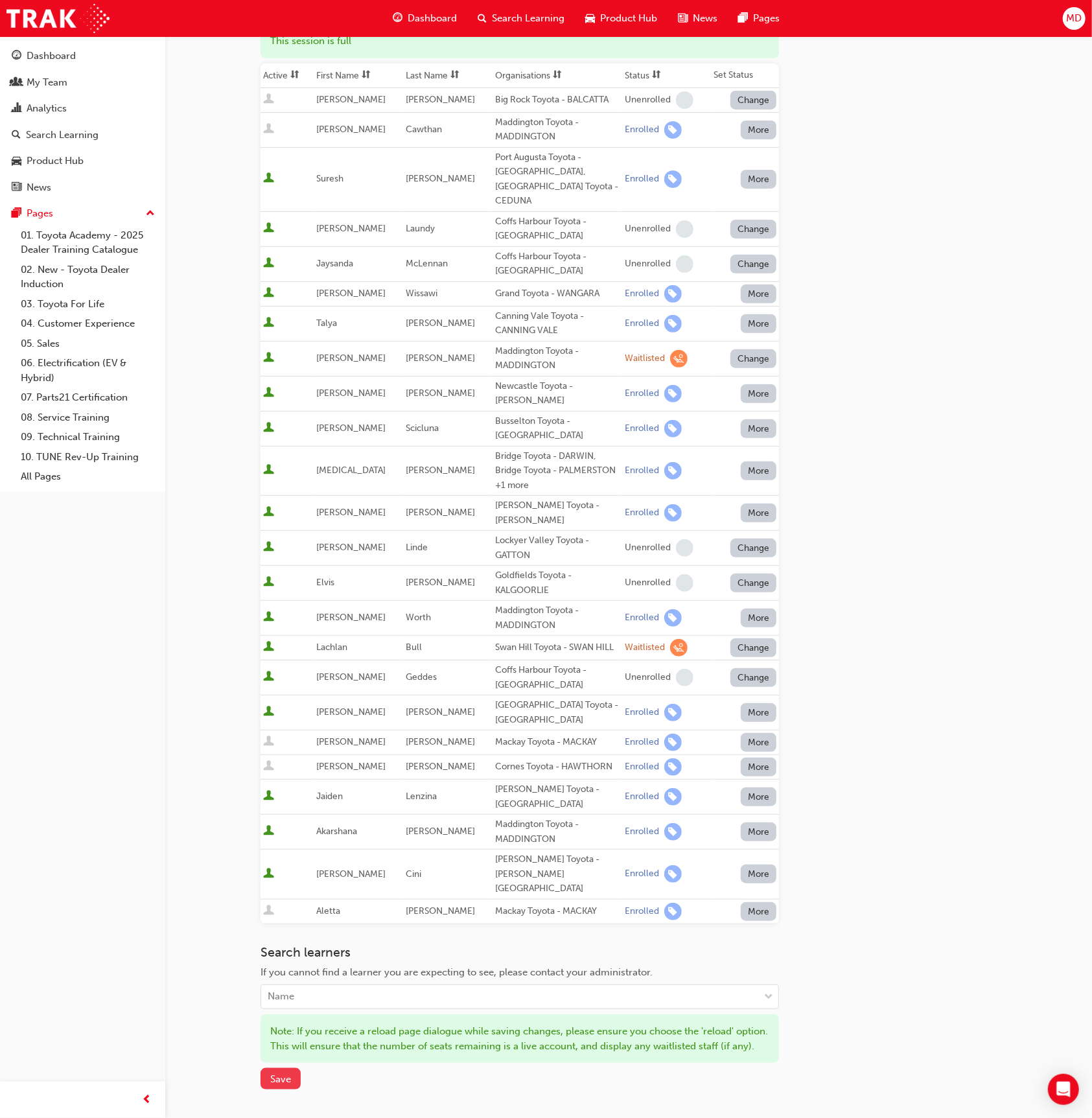
click at [284, 1073] on span "Save" at bounding box center [280, 1079] width 21 height 12
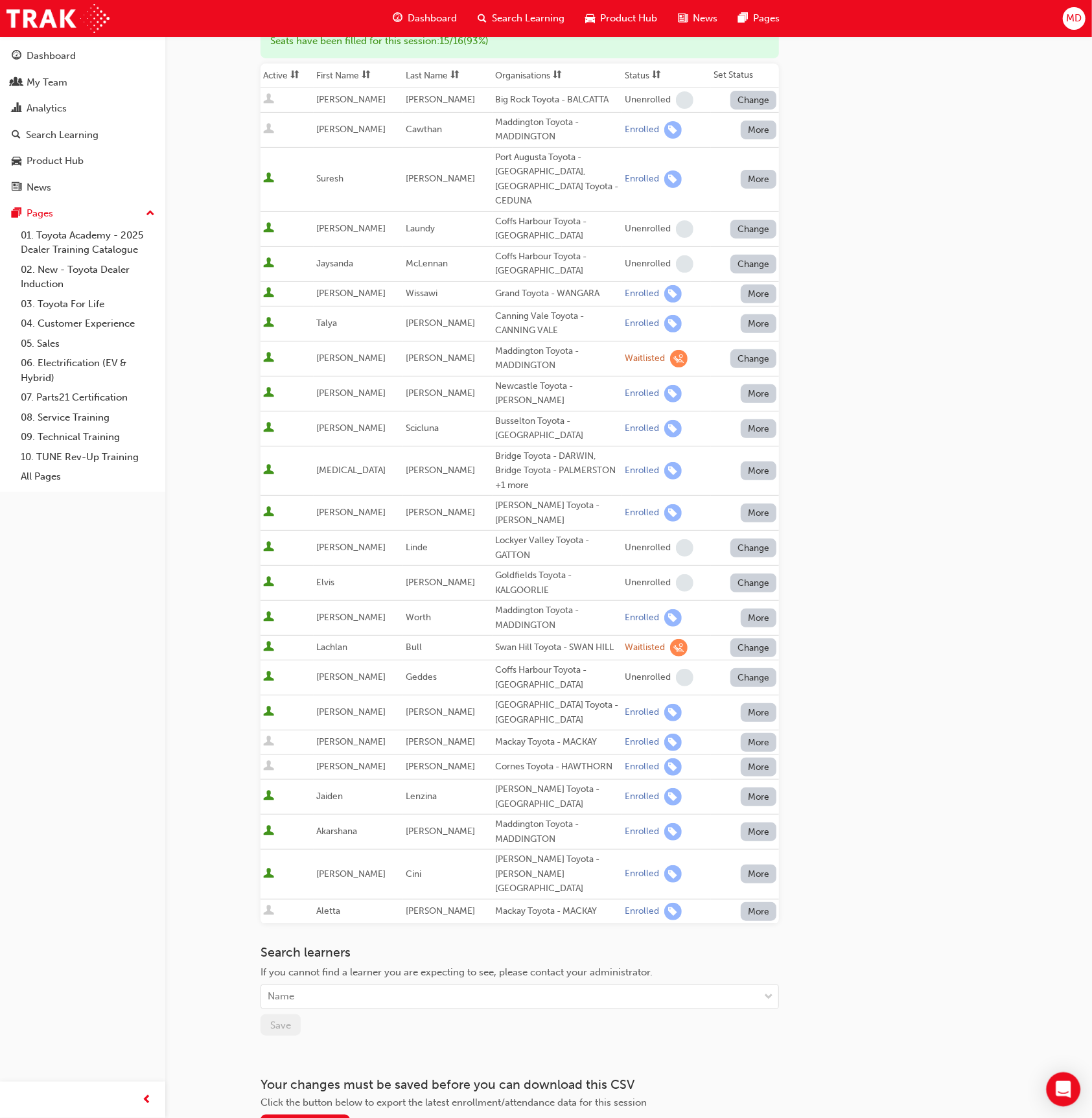
click at [1061, 1086] on icon "Open Intercom Messenger" at bounding box center [1063, 1089] width 15 height 17
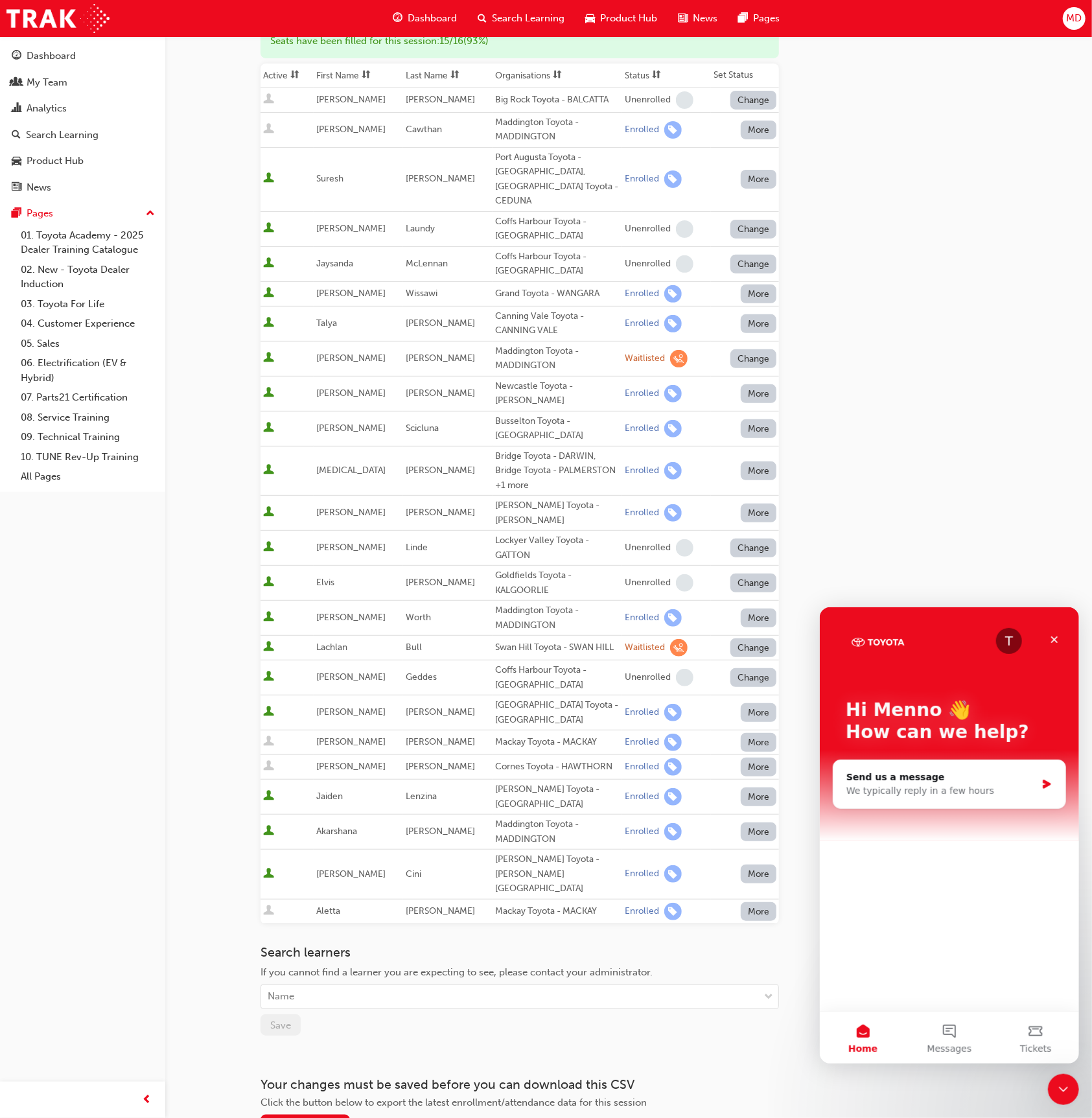
scroll to position [0, 0]
click at [953, 1036] on button "Messages" at bounding box center [948, 1037] width 86 height 52
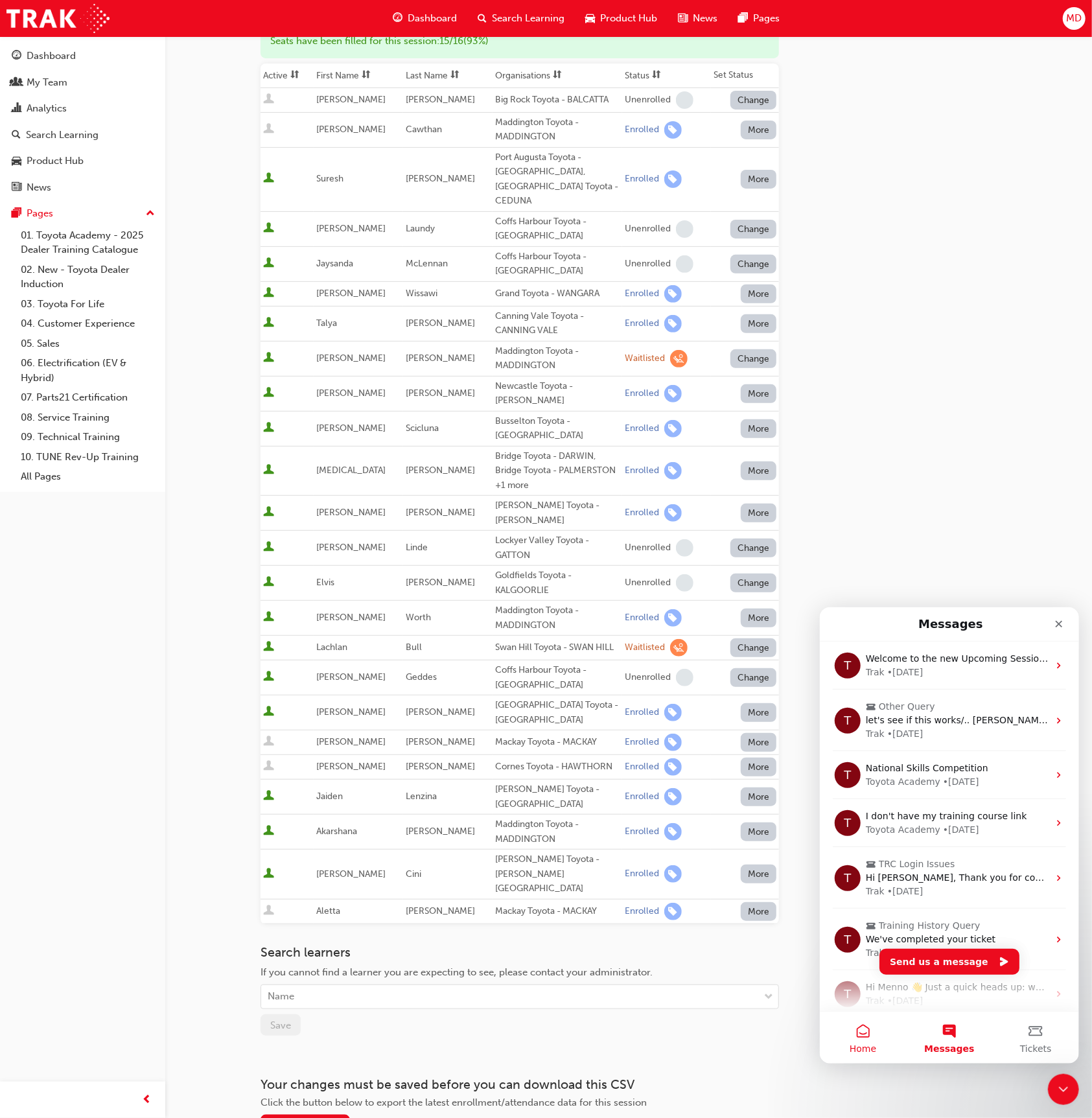
click at [864, 1030] on button "Home" at bounding box center [862, 1037] width 86 height 52
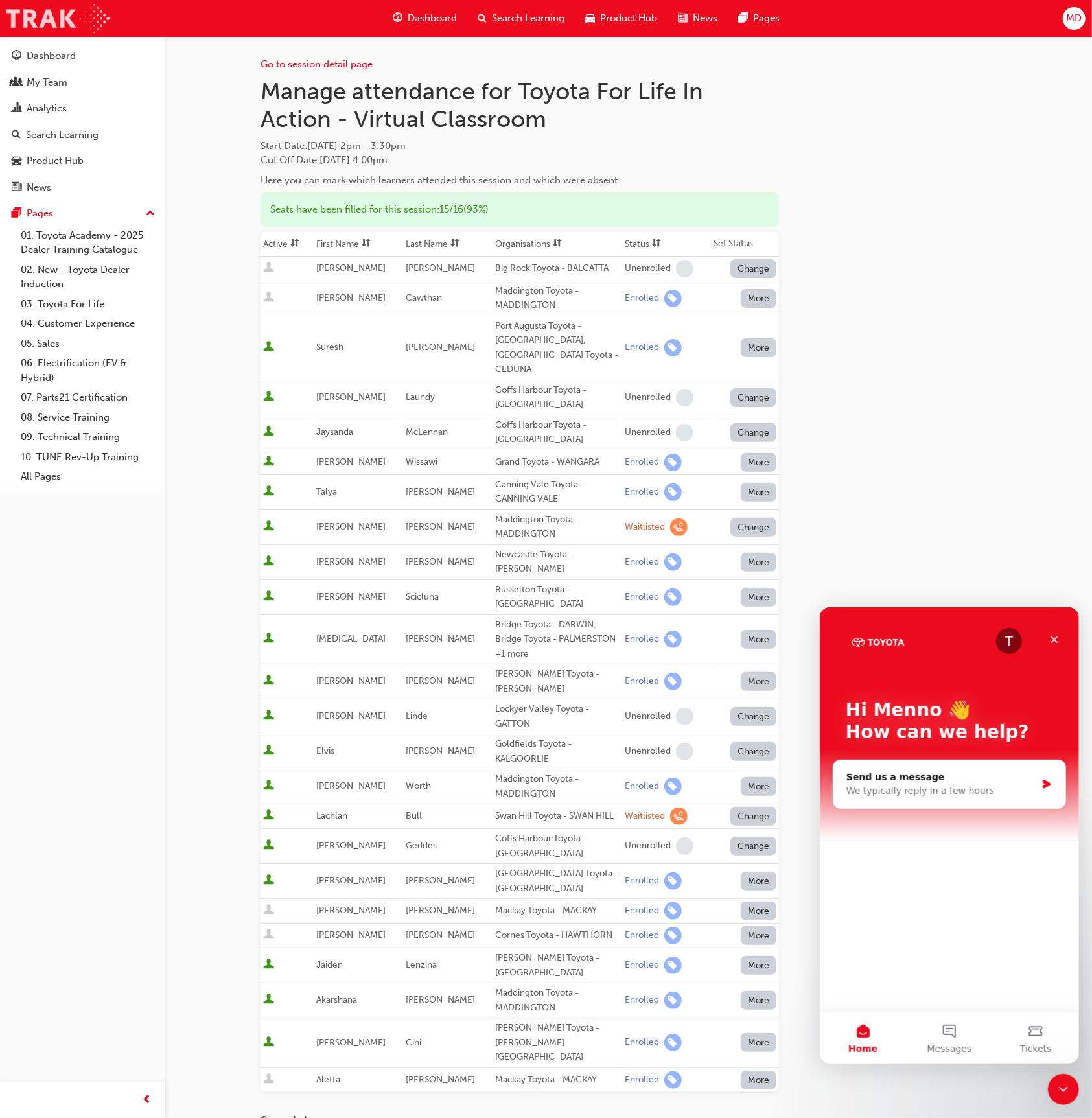
click at [54, 20] on img at bounding box center [58, 18] width 103 height 29
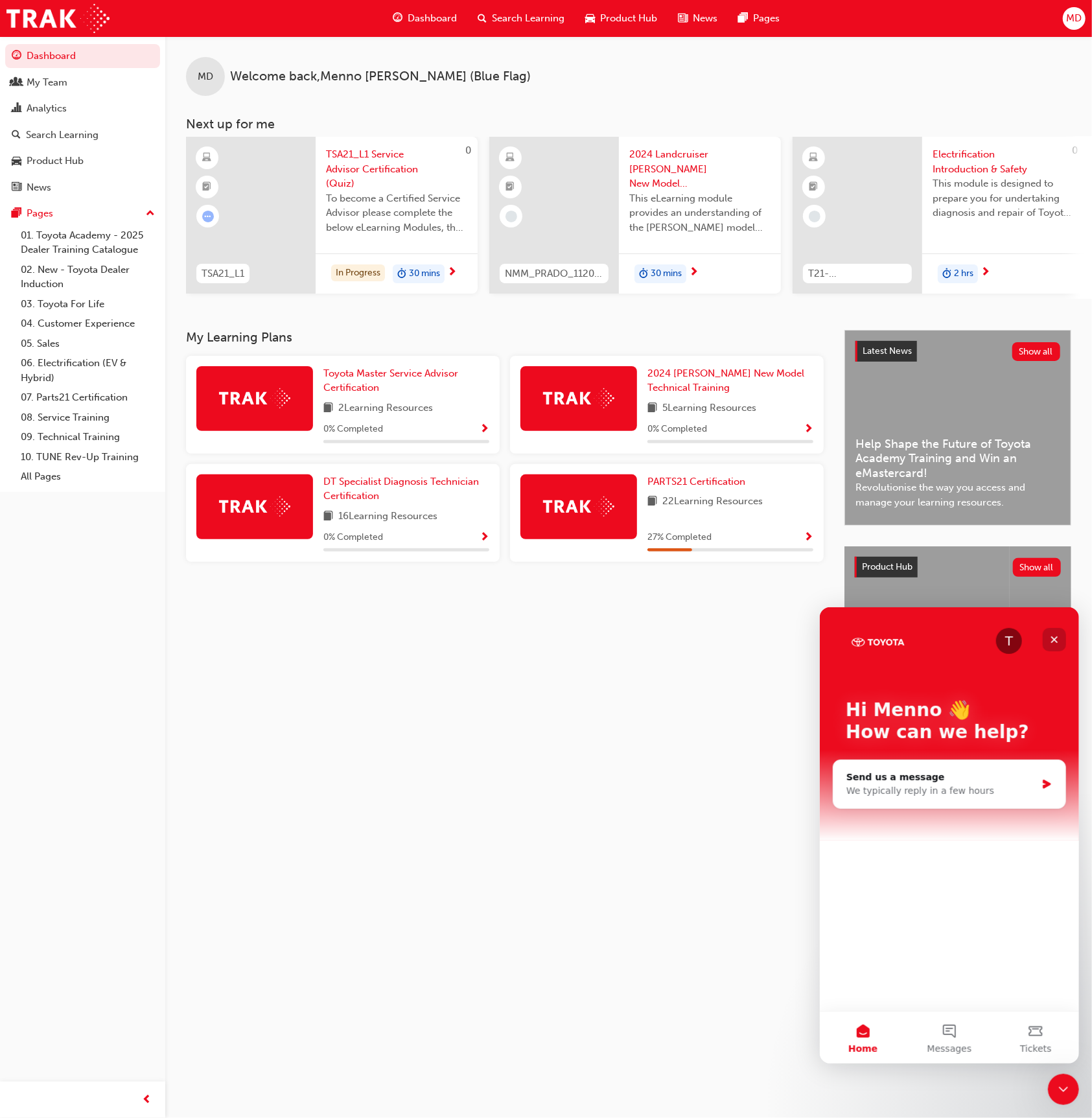
click at [1053, 633] on div "Close" at bounding box center [1054, 639] width 24 height 24
